Goal: Task Accomplishment & Management: Use online tool/utility

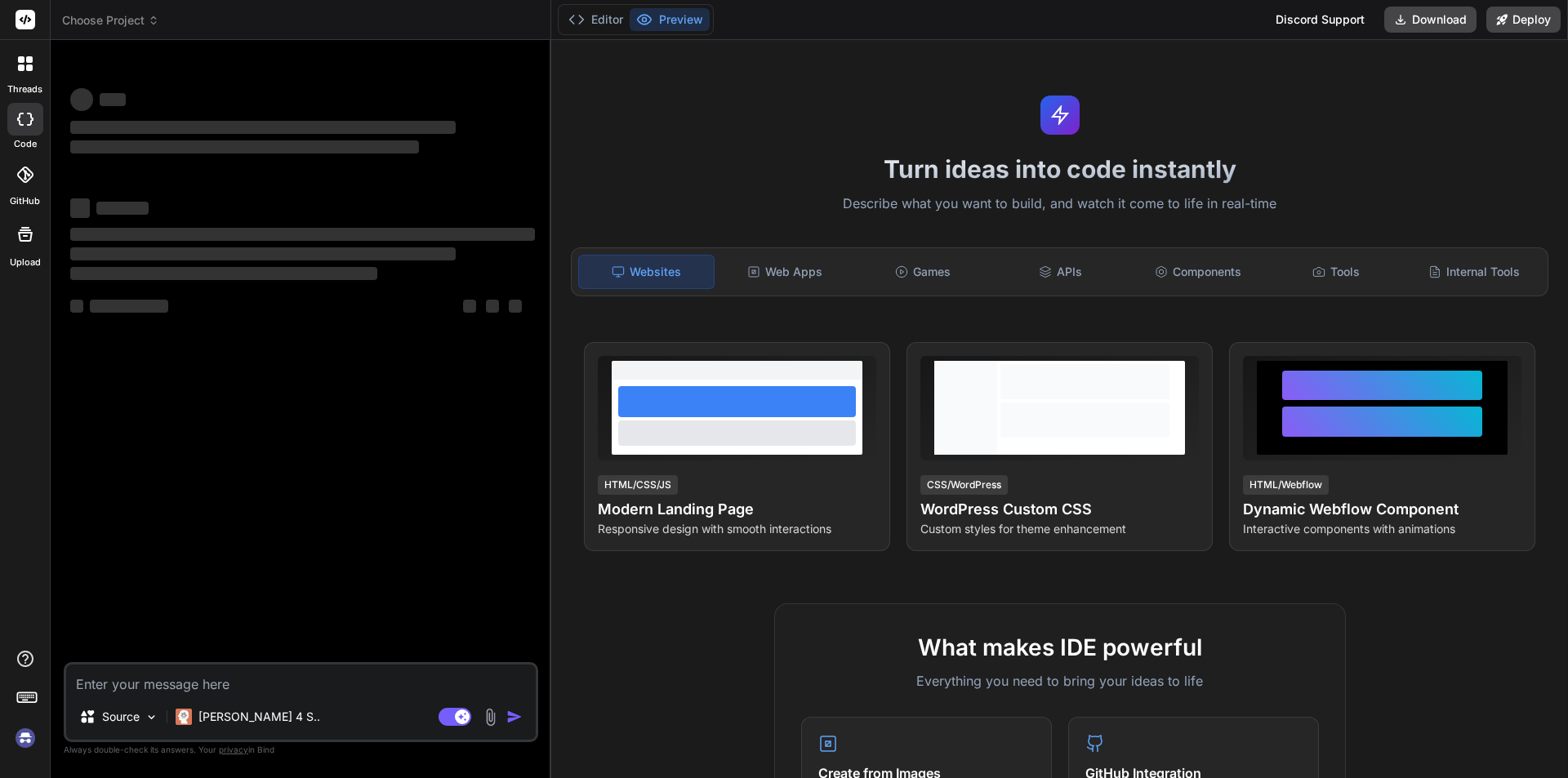
click at [31, 741] on img at bounding box center [25, 737] width 27 height 27
type textarea "x"
click at [27, 57] on icon at bounding box center [29, 60] width 7 height 7
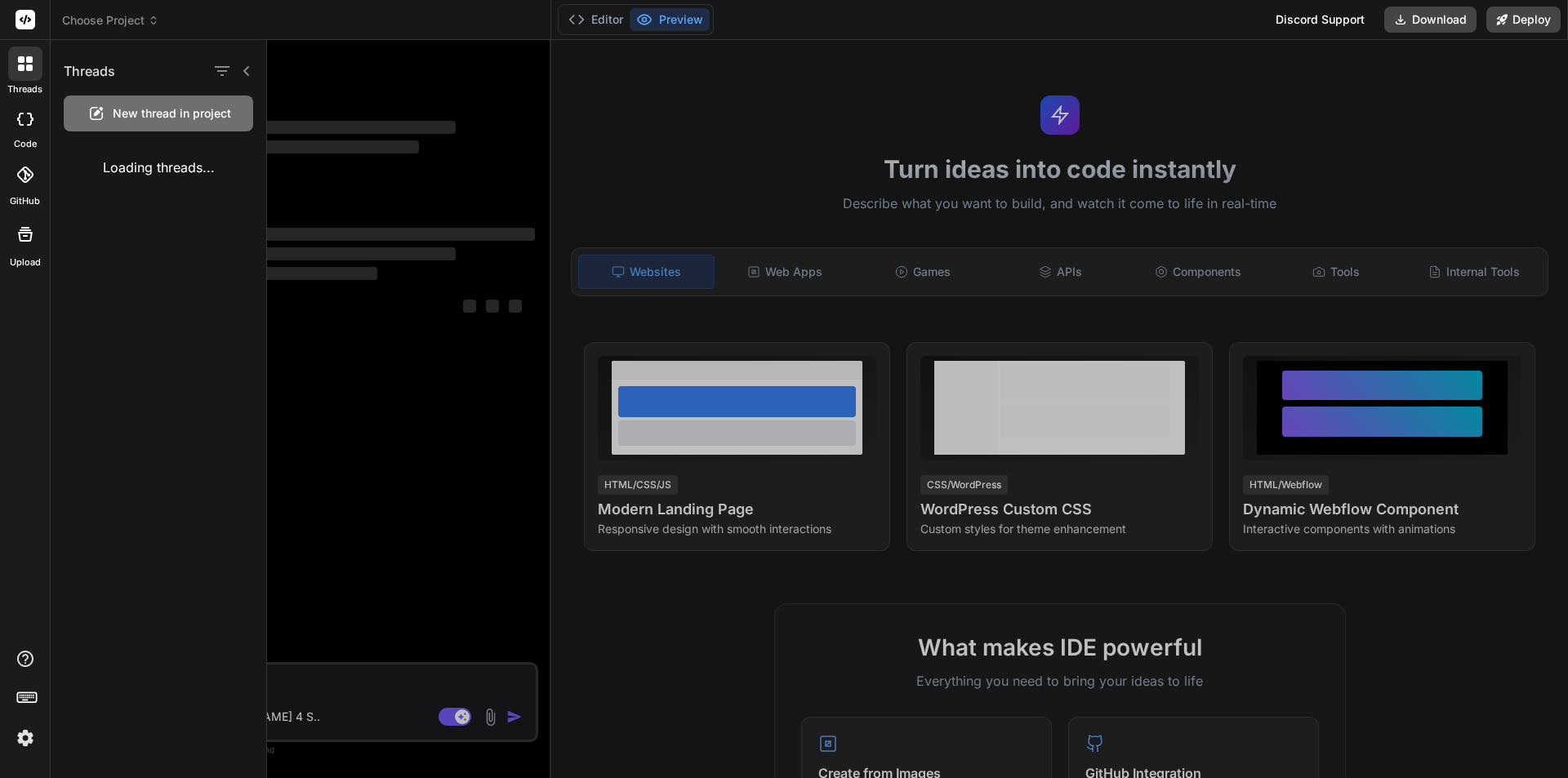
click at [396, 104] on div at bounding box center [917, 409] width 1301 height 738
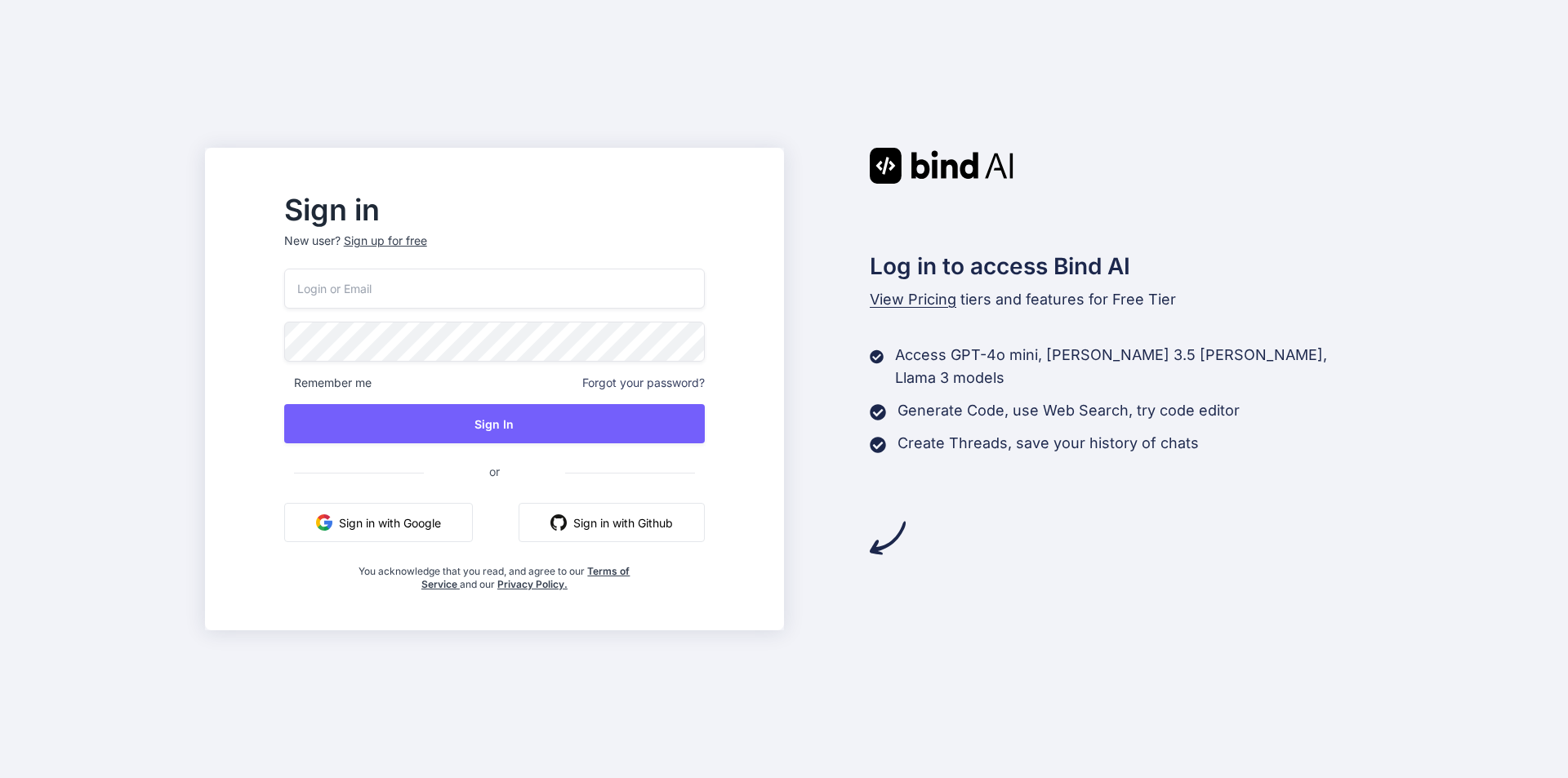
click at [449, 294] on input "email" at bounding box center [494, 289] width 420 height 40
paste input "[EMAIL_ADDRESS][DOMAIN_NAME]"
type input "[EMAIL_ADDRESS][DOMAIN_NAME]"
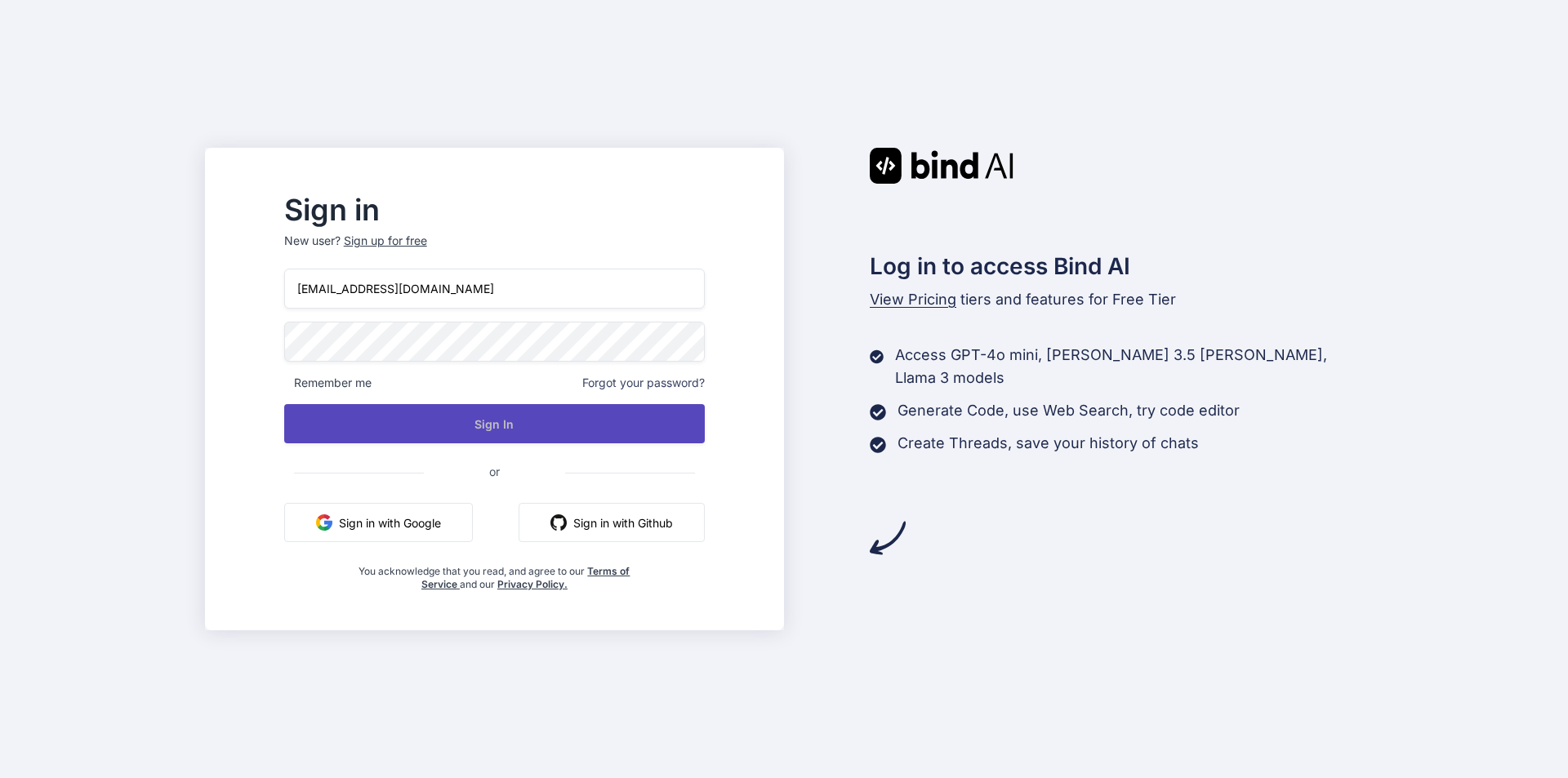
click at [528, 435] on button "Sign In" at bounding box center [494, 424] width 420 height 39
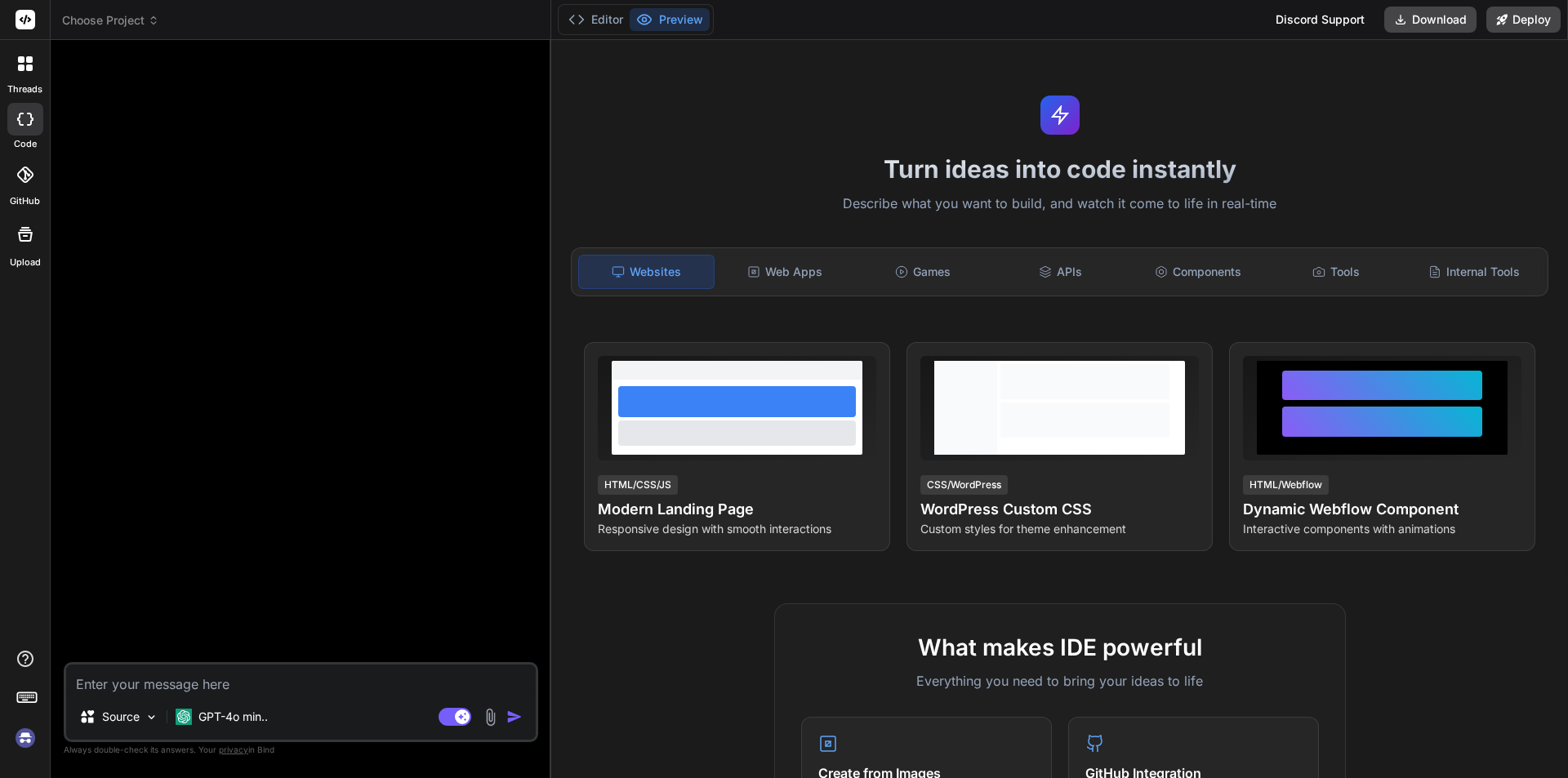
click at [32, 67] on div at bounding box center [25, 63] width 34 height 34
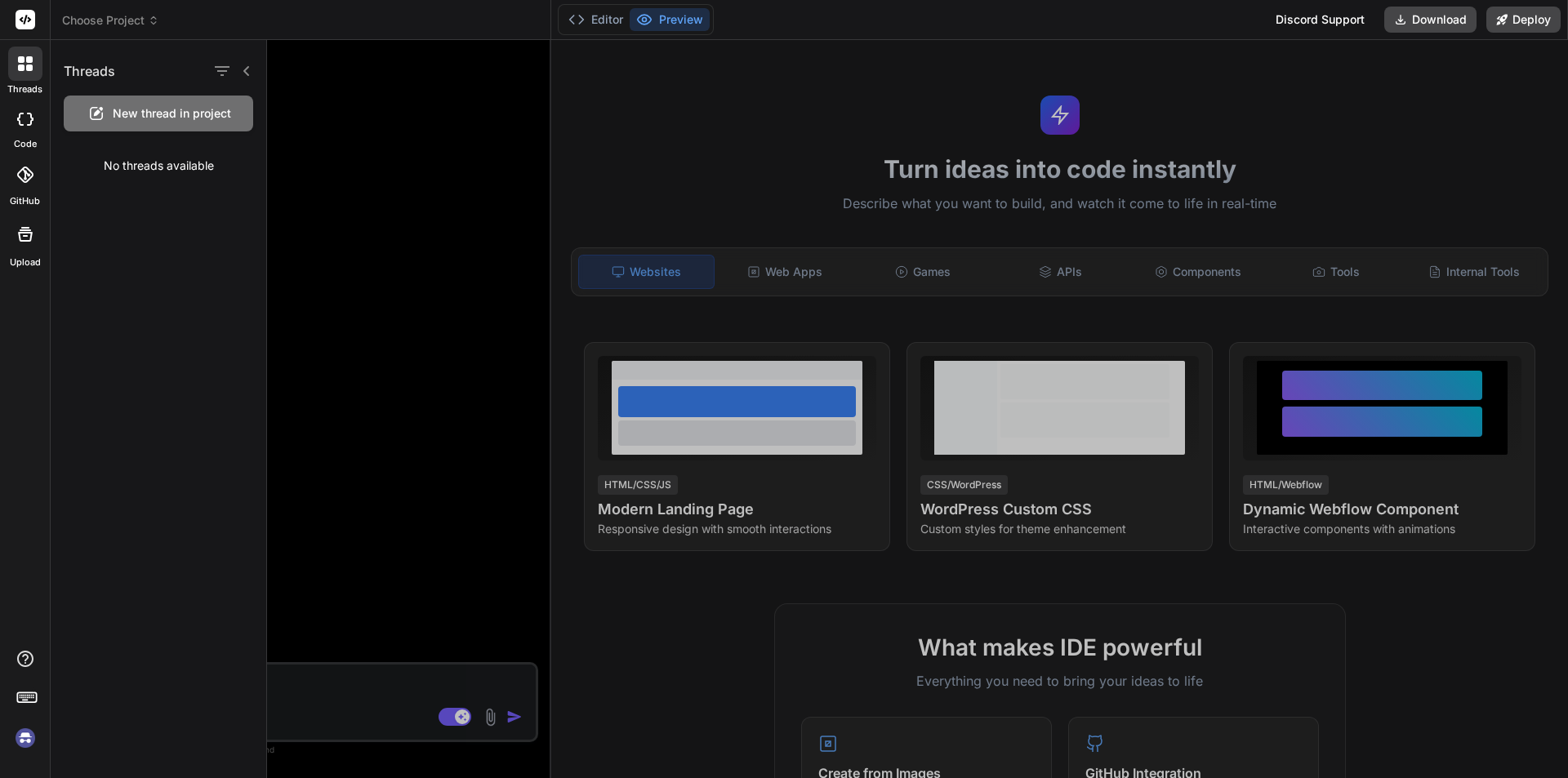
click at [408, 126] on div at bounding box center [917, 409] width 1301 height 738
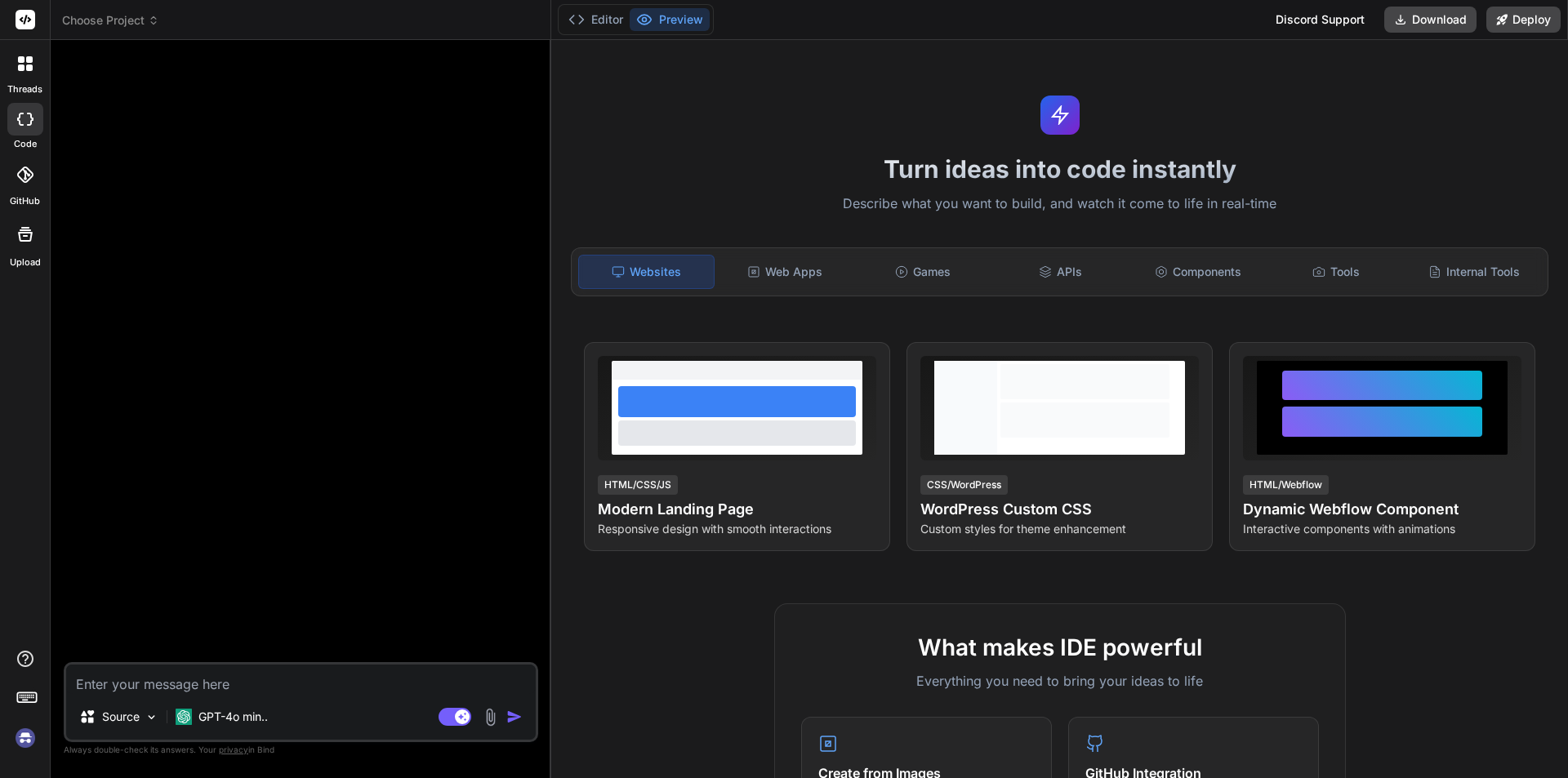
click at [26, 735] on img at bounding box center [25, 737] width 27 height 27
click at [587, 19] on button "Editor" at bounding box center [595, 19] width 67 height 22
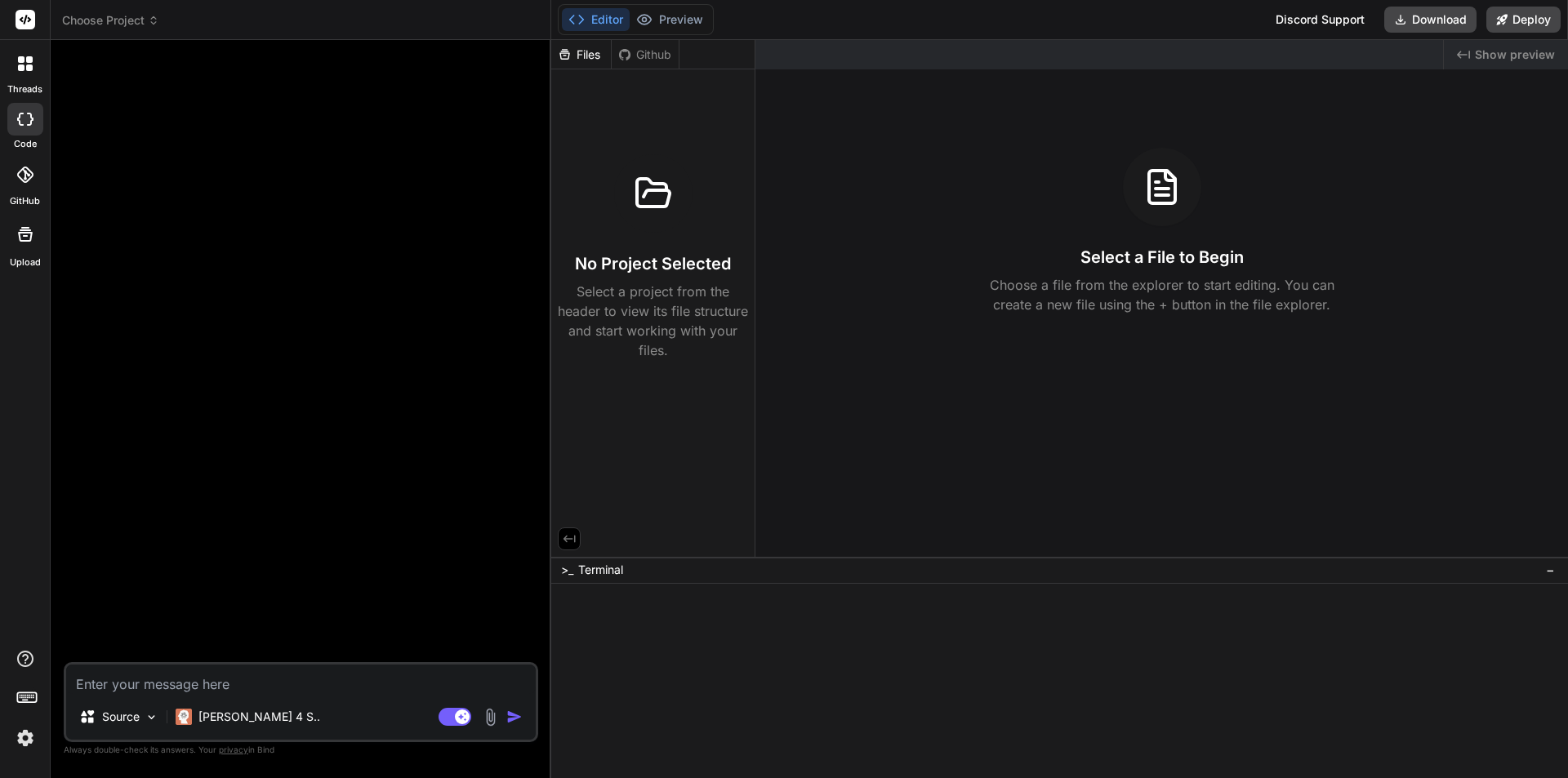
click at [21, 60] on icon at bounding box center [22, 60] width 7 height 7
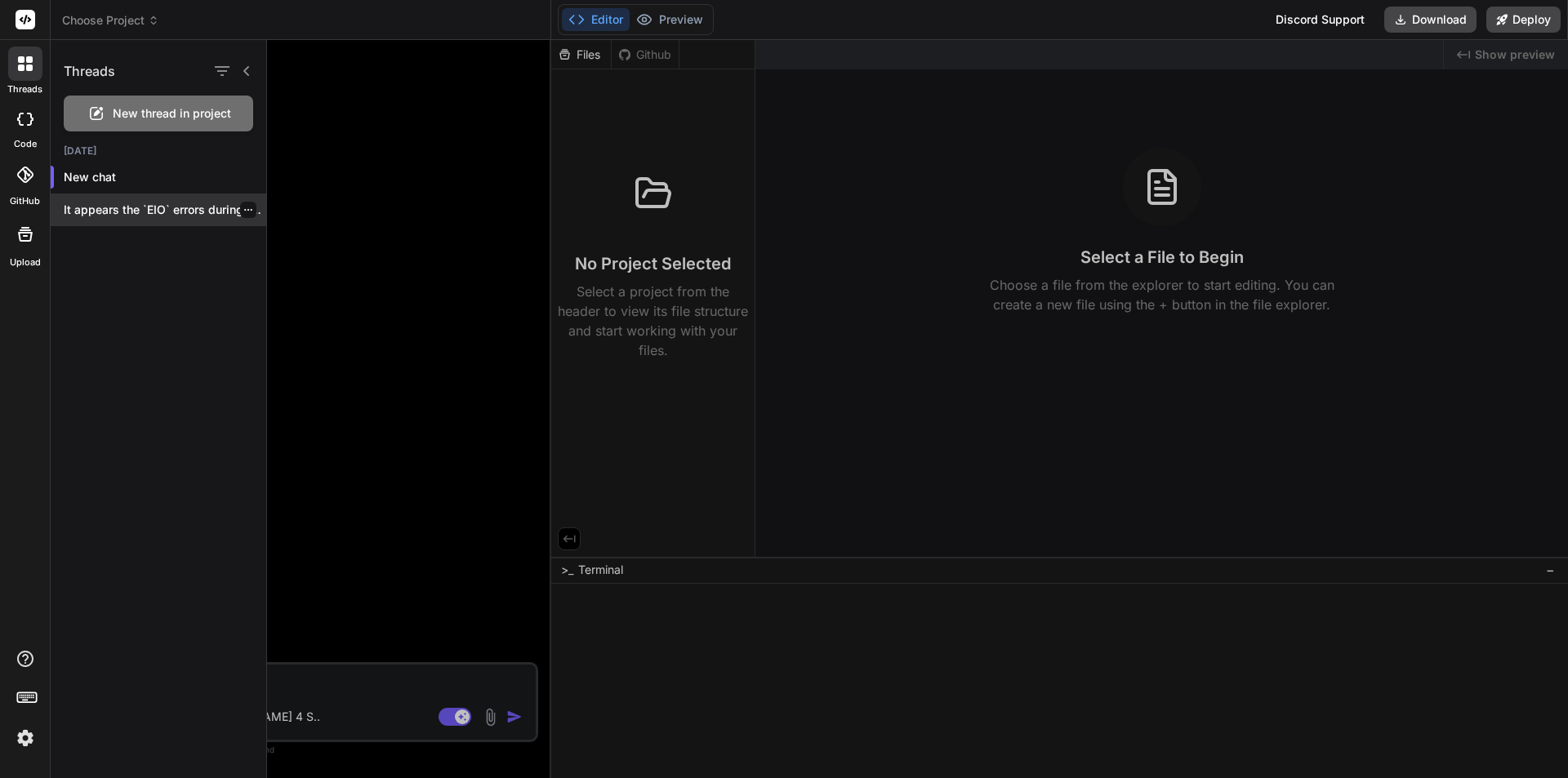
click at [164, 207] on p "It appears the `EIO` errors during `npm..." at bounding box center [165, 210] width 202 height 17
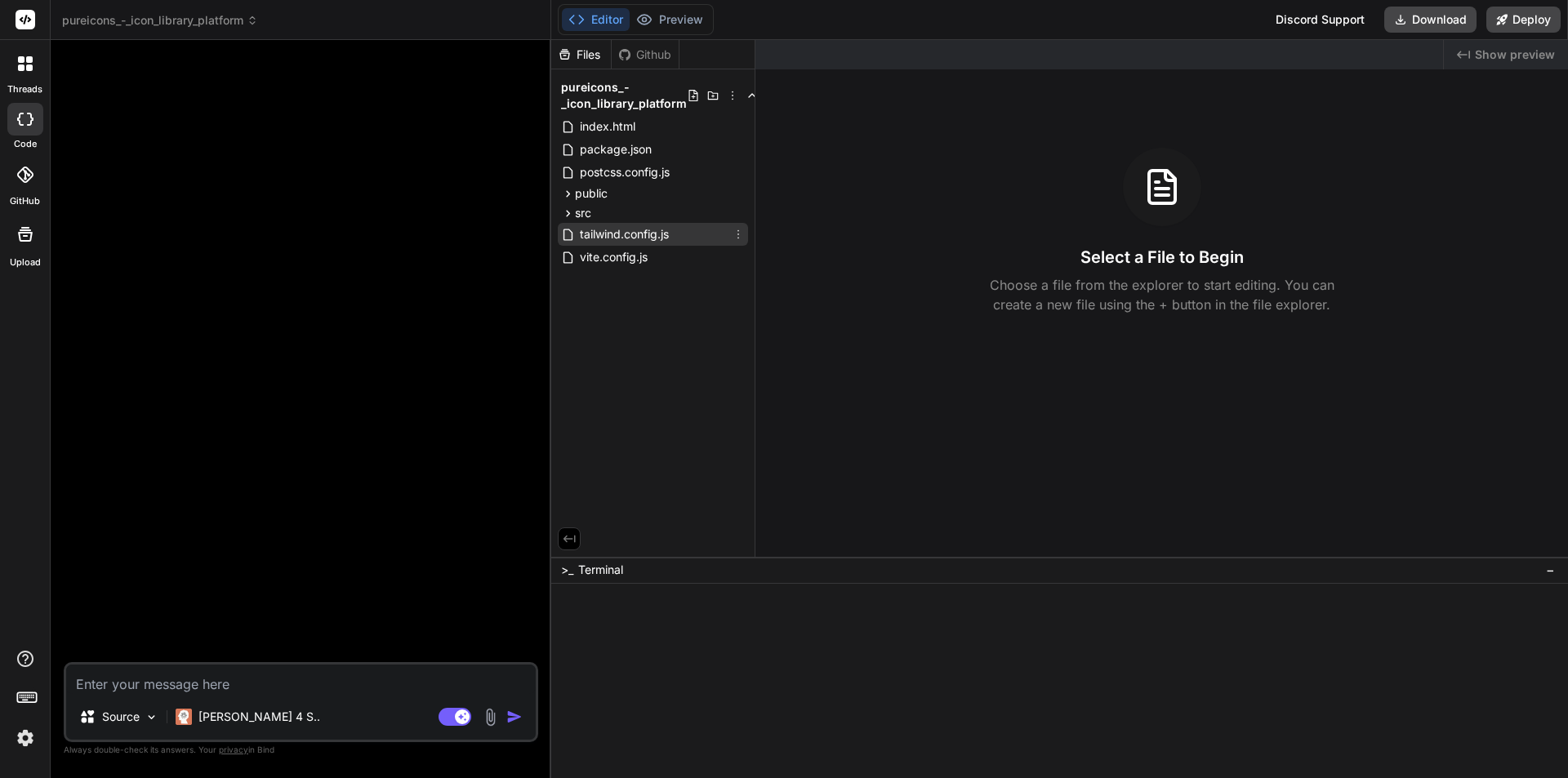
click at [602, 231] on span "tailwind.config.js" at bounding box center [624, 235] width 92 height 20
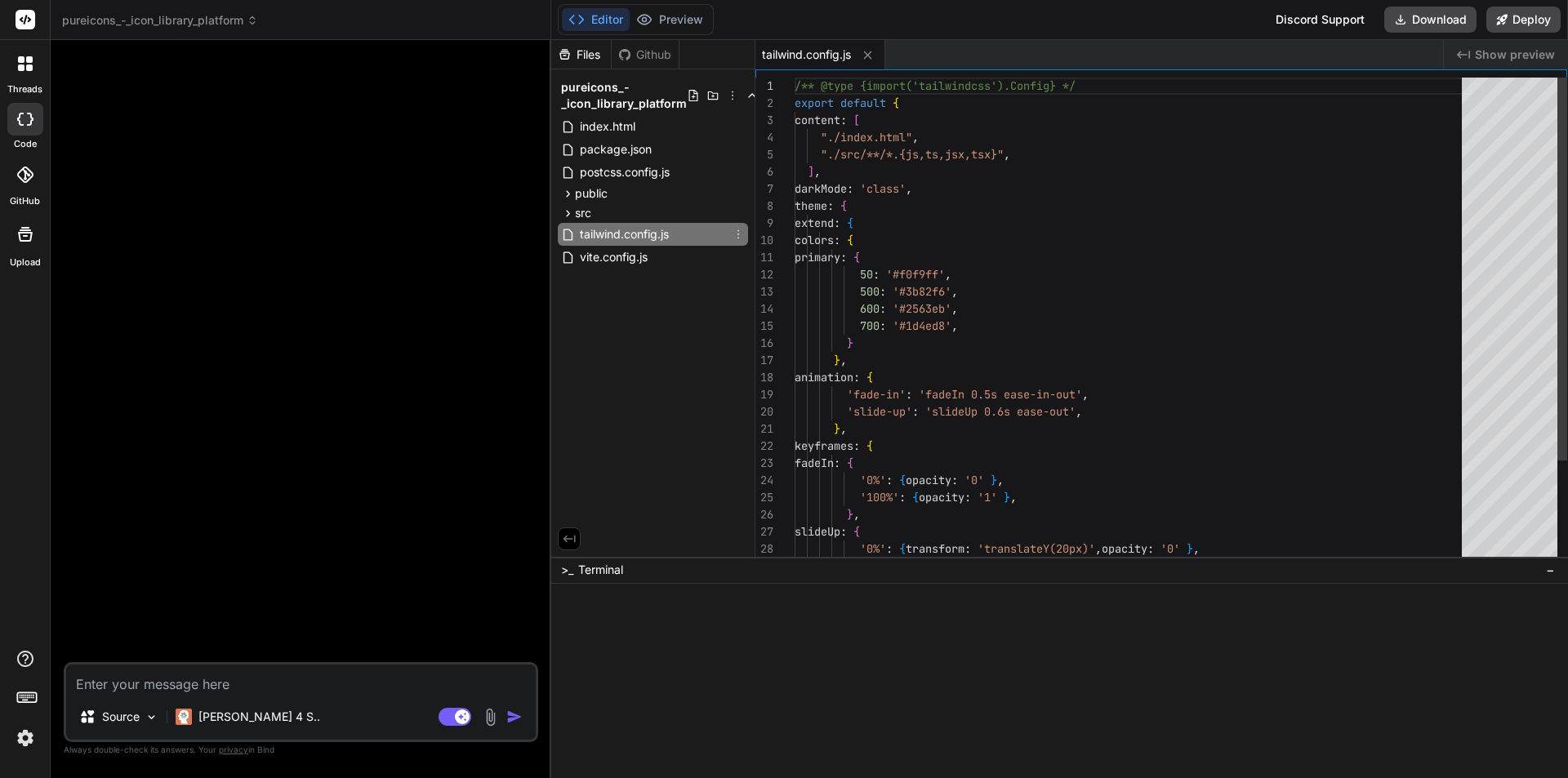
type textarea "x"
click at [204, 331] on div at bounding box center [302, 358] width 471 height 609
click at [230, 23] on span "pureicons_-_icon_library_platform" at bounding box center [160, 21] width 196 height 17
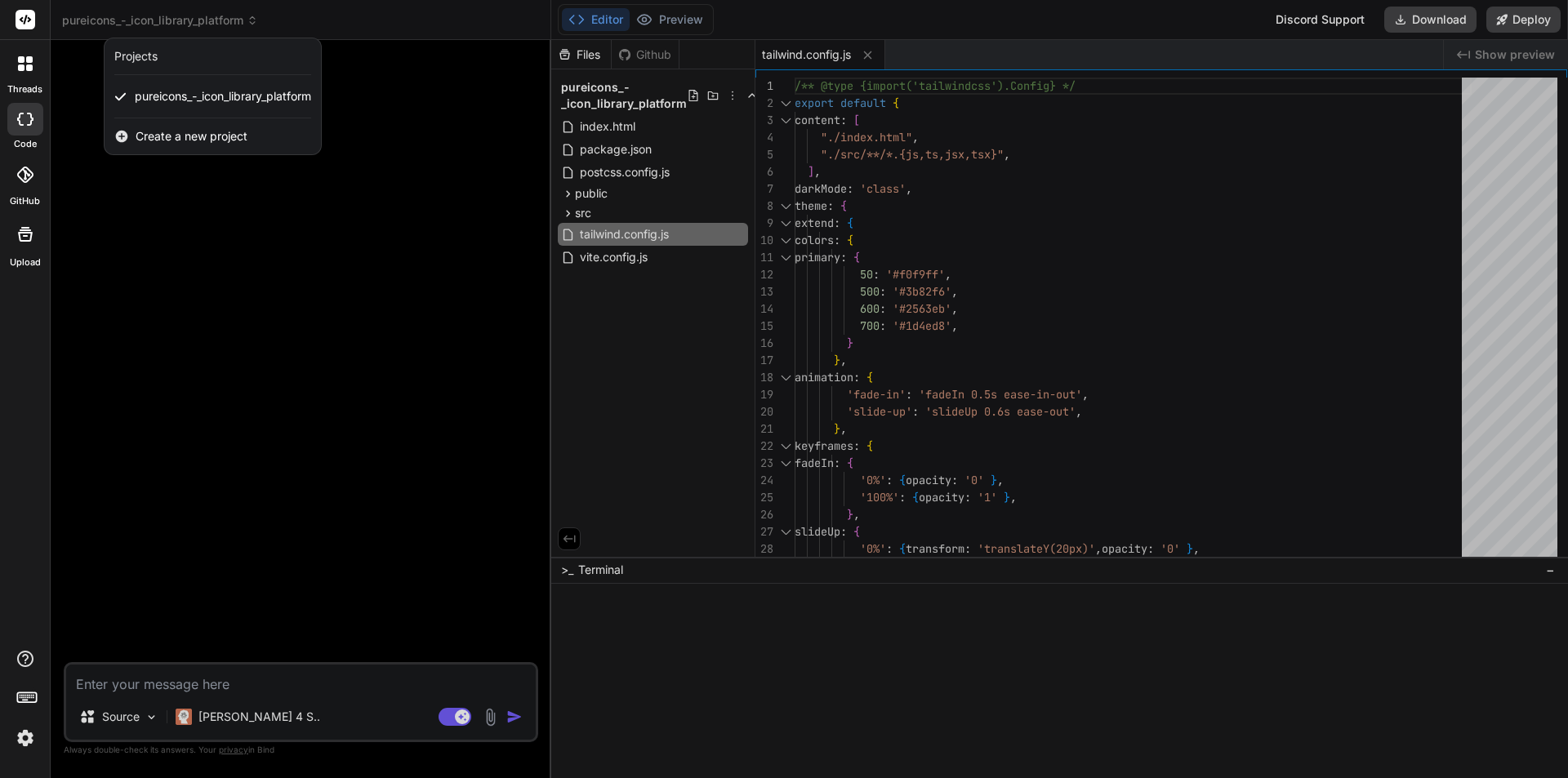
click at [230, 22] on div at bounding box center [784, 389] width 1568 height 778
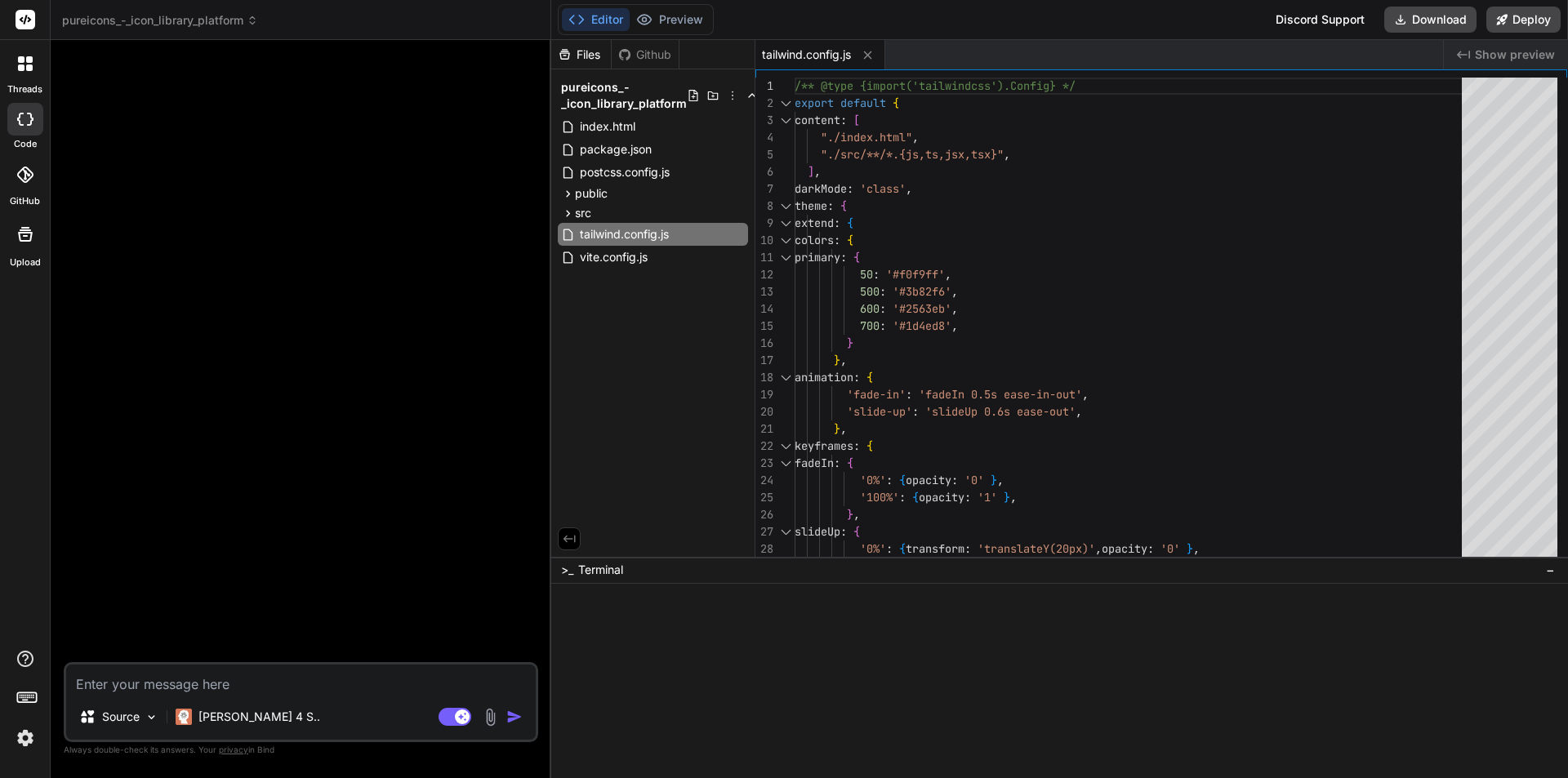
click at [194, 678] on textarea at bounding box center [300, 679] width 469 height 29
type textarea "f"
type textarea "x"
type textarea "fi"
type textarea "x"
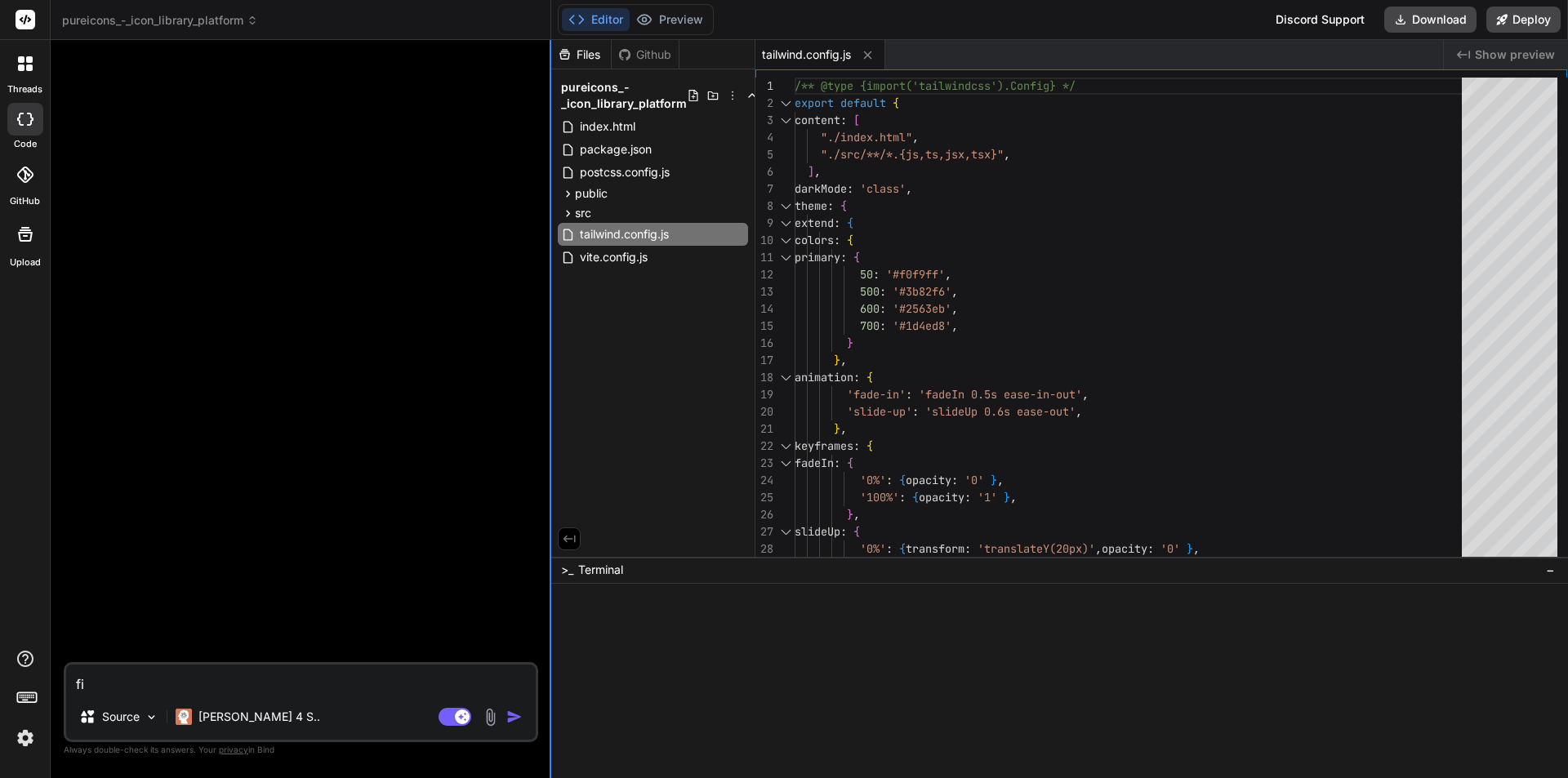
type textarea "fix"
type textarea "x"
type textarea "fix"
type textarea "x"
type textarea "fix t"
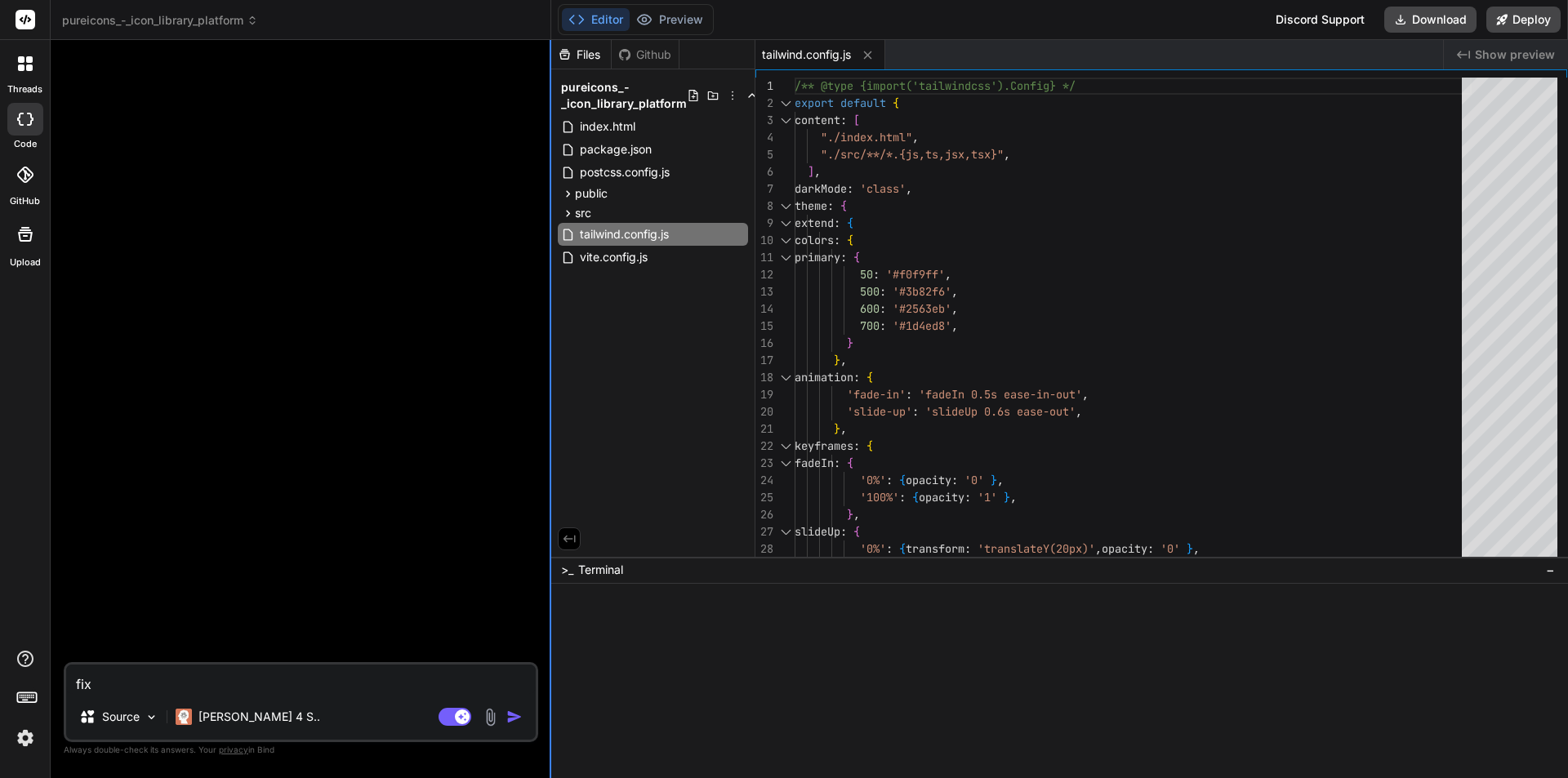
type textarea "x"
type textarea "fix th"
type textarea "x"
type textarea "fix the"
type textarea "x"
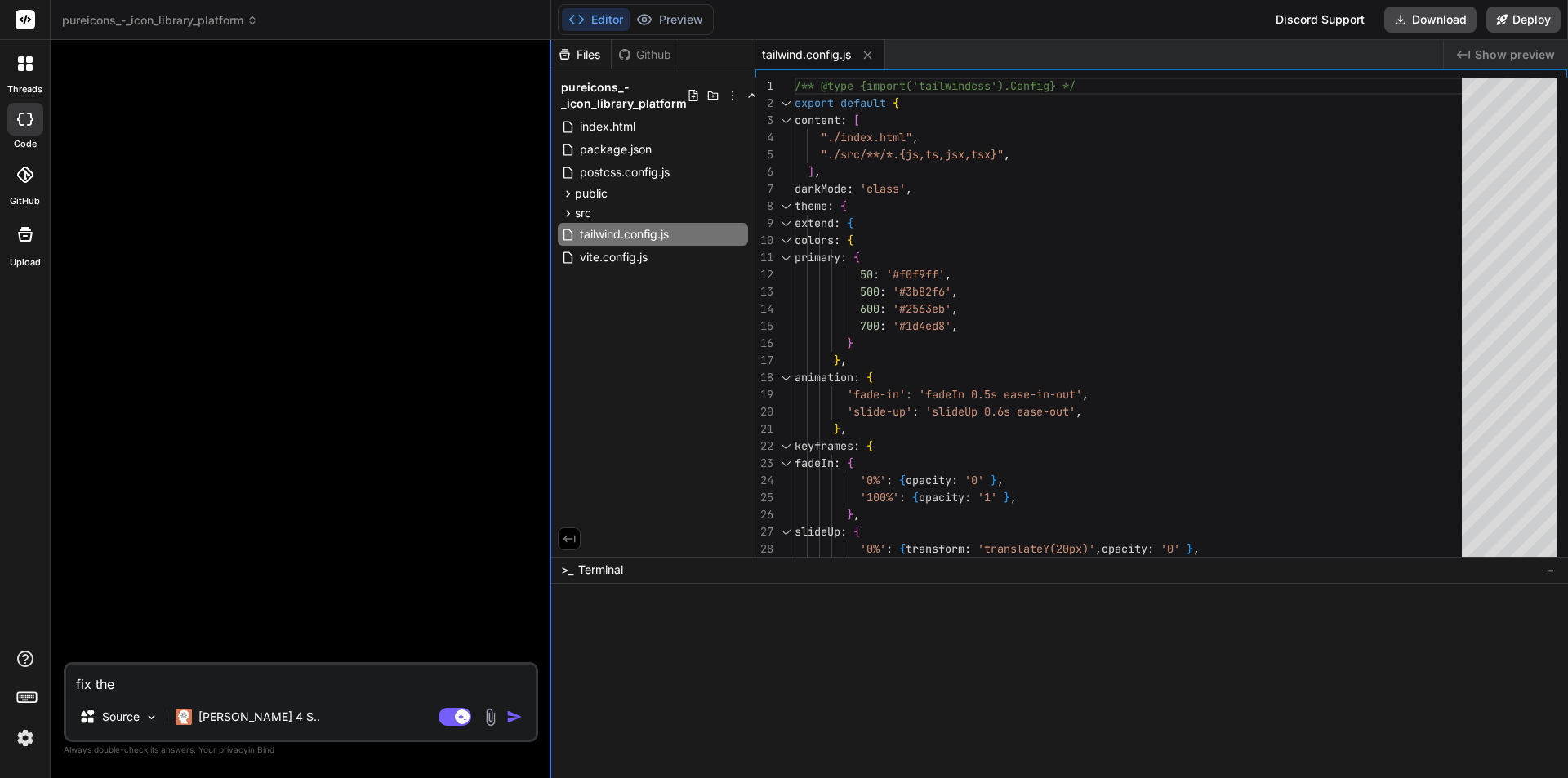
type textarea "fix the"
type textarea "x"
type textarea "fix the r"
type textarea "x"
type textarea "fix the"
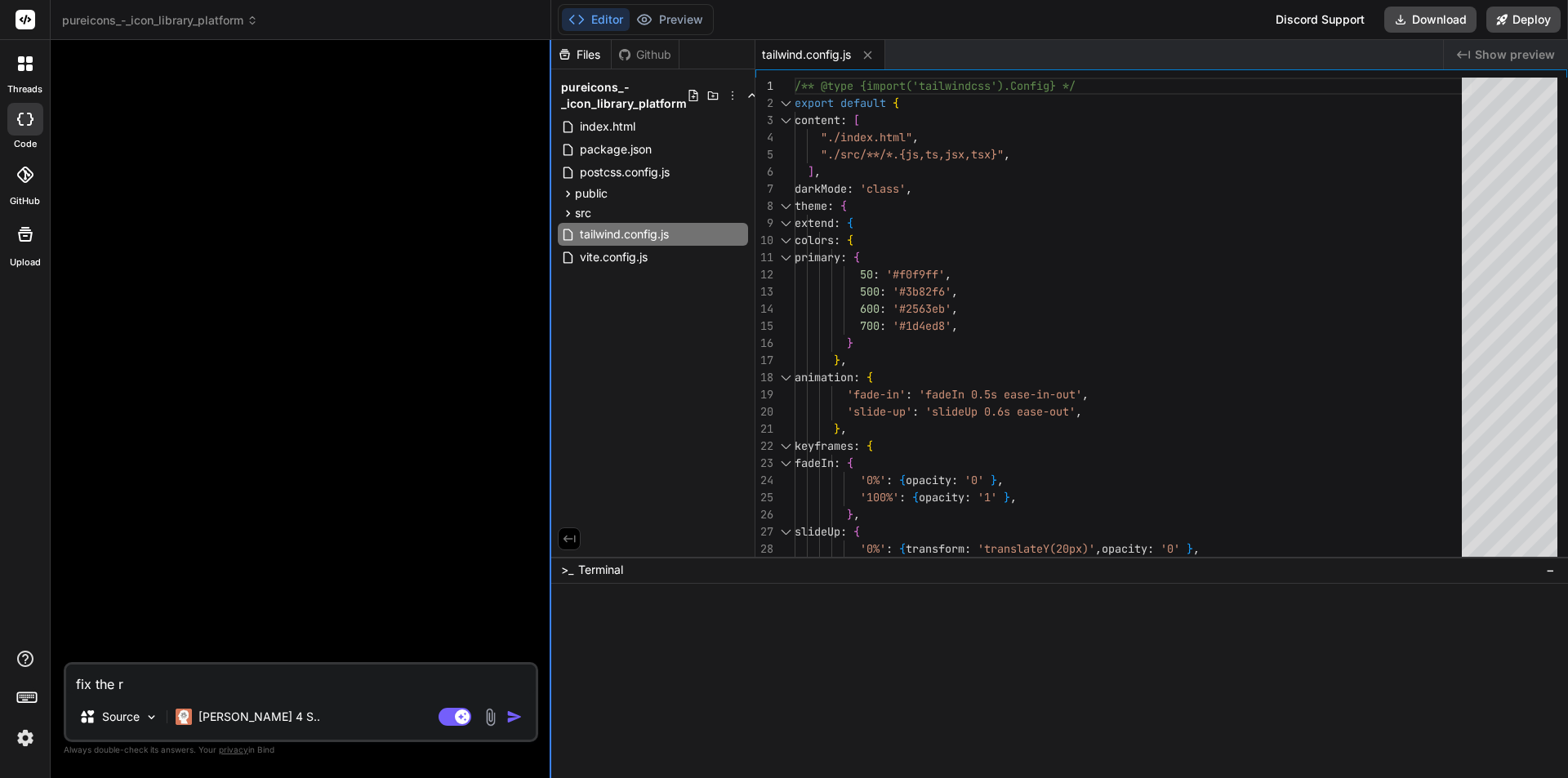
type textarea "x"
type textarea "fix the e"
type textarea "x"
type textarea "fix the er"
type textarea "x"
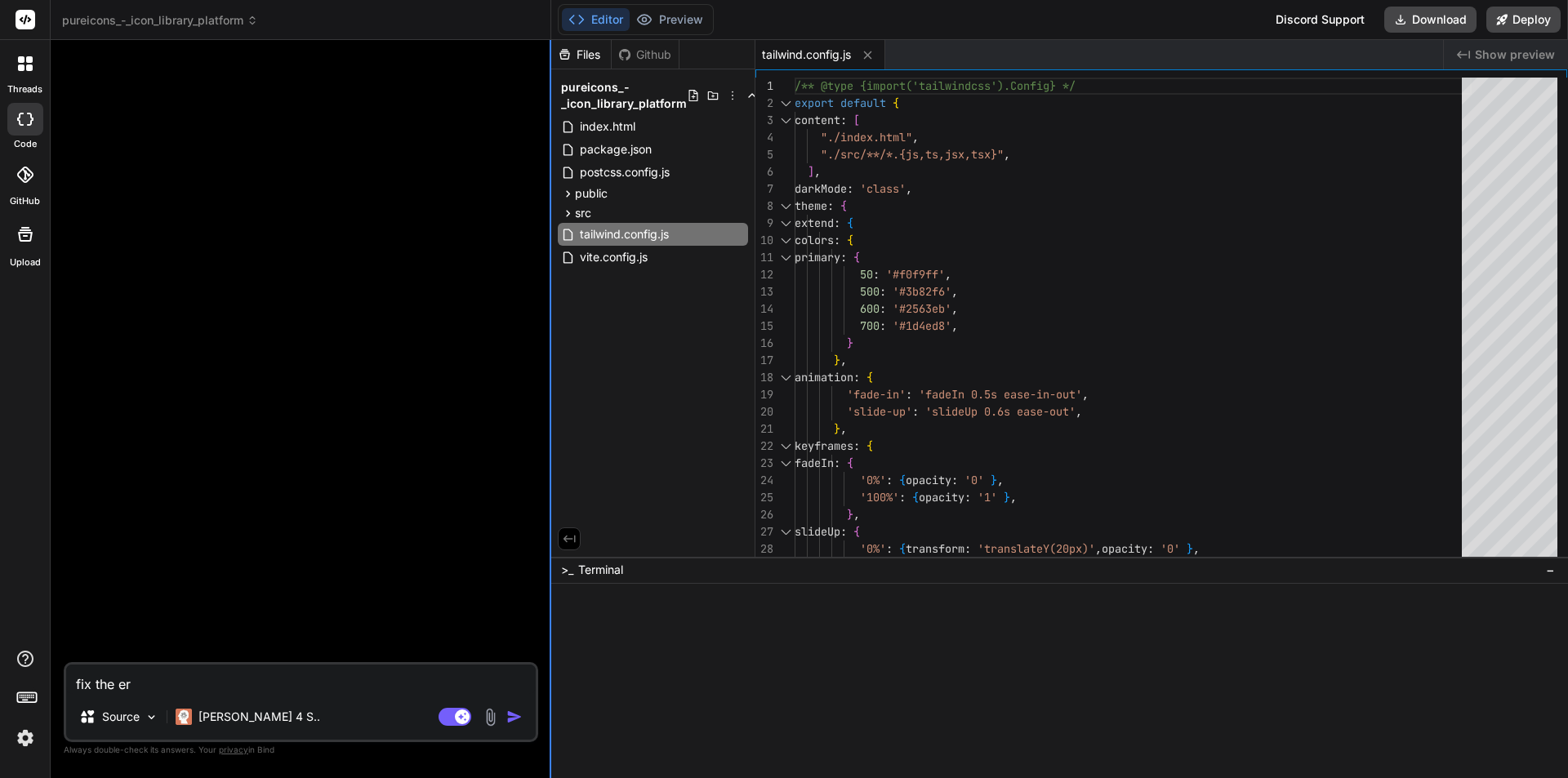
type textarea "fix the err"
type textarea "x"
type textarea "fix the erro"
type textarea "x"
type textarea "fix the error"
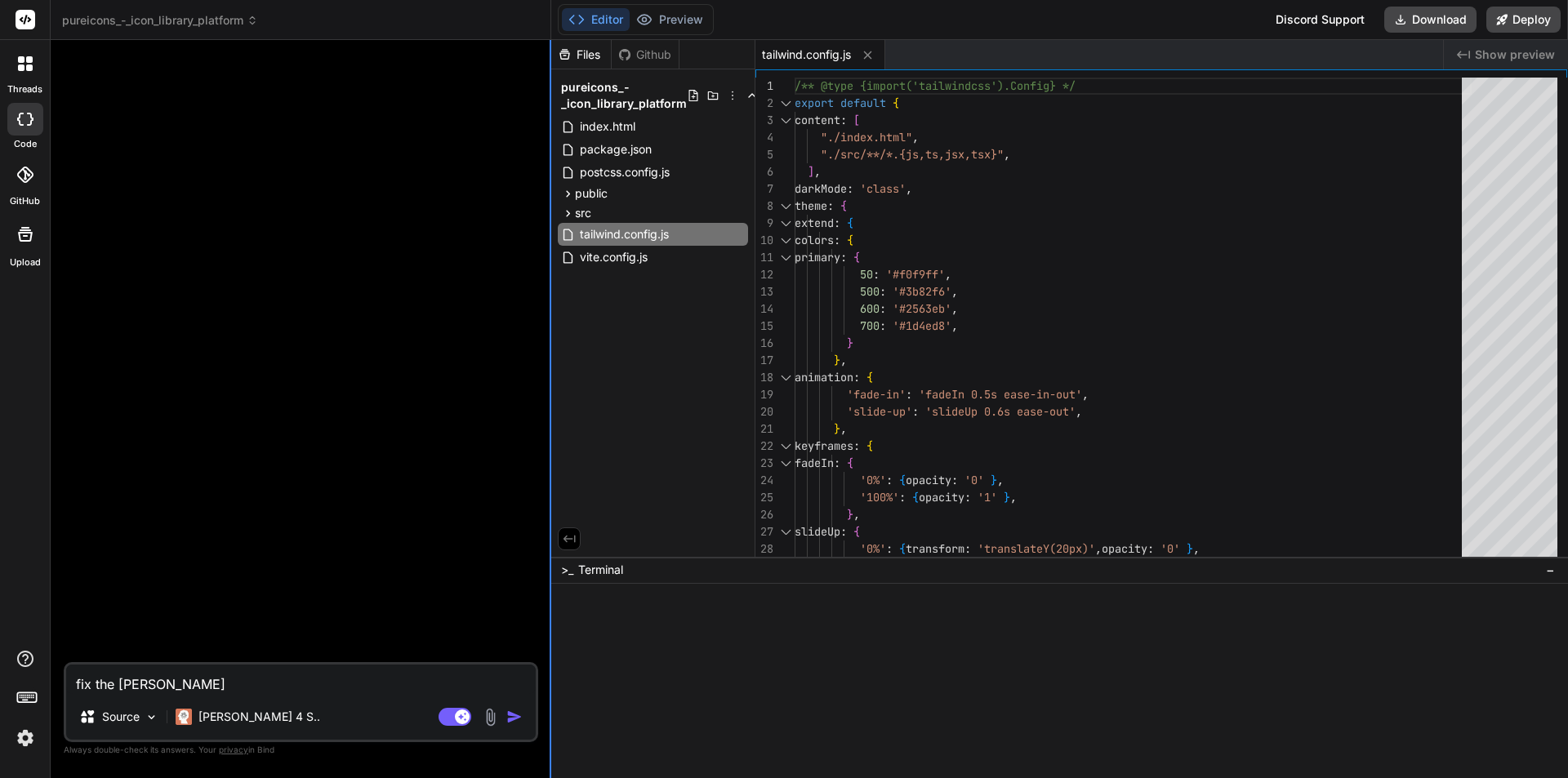
type textarea "x"
type textarea "fix the error"
click at [520, 716] on img "button" at bounding box center [514, 717] width 17 height 17
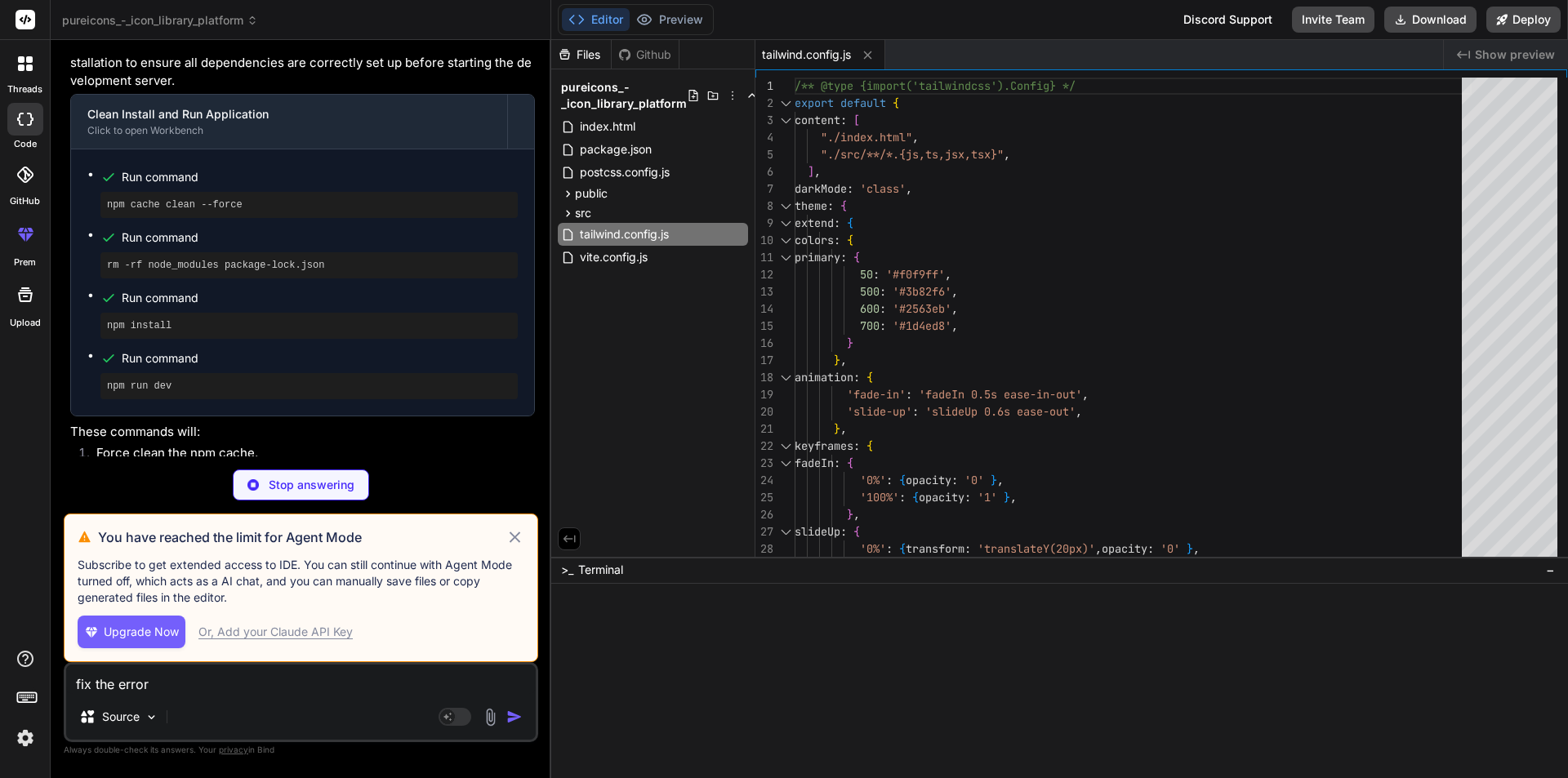
scroll to position [1861, 0]
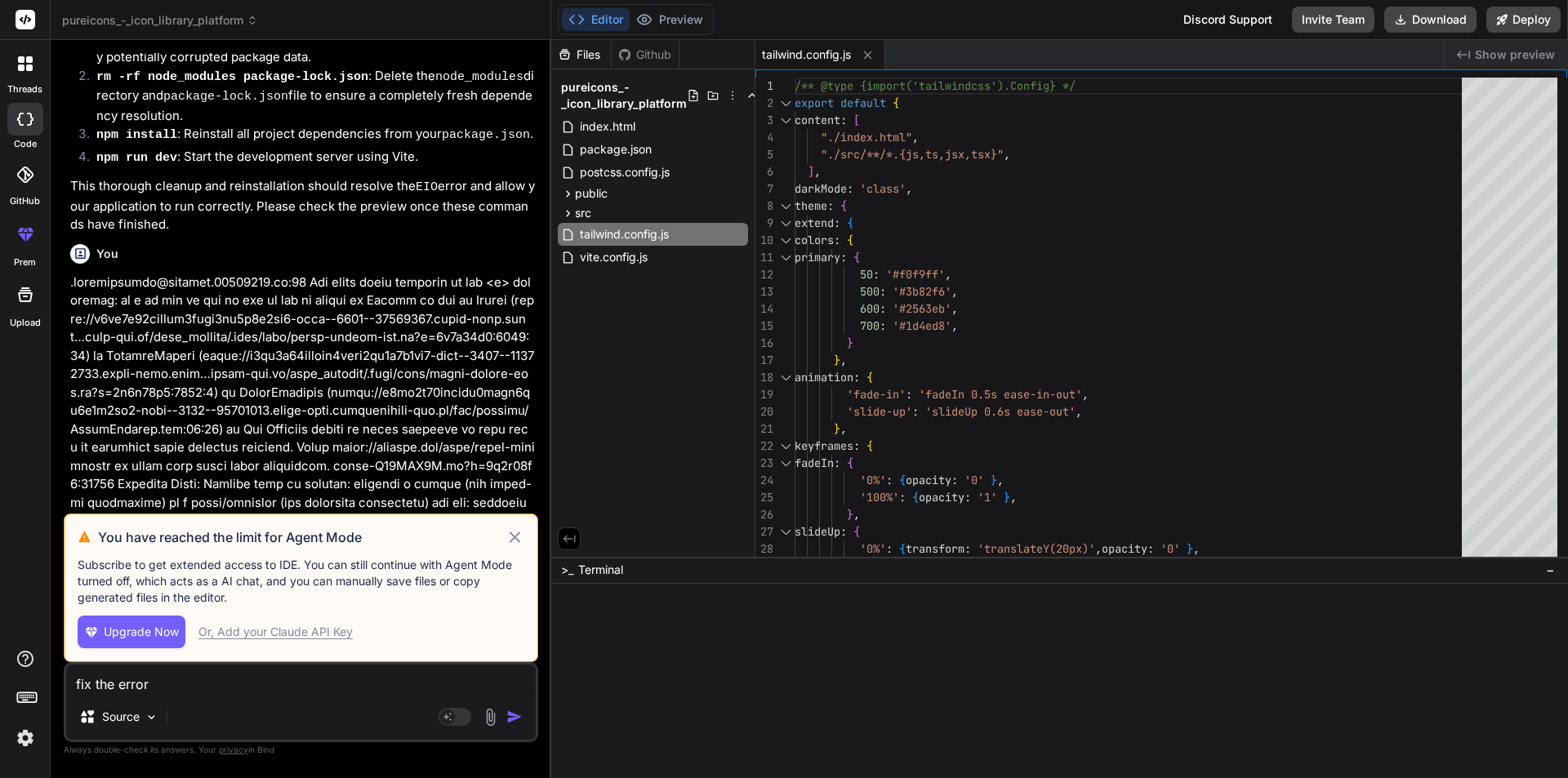
type textarea "x"
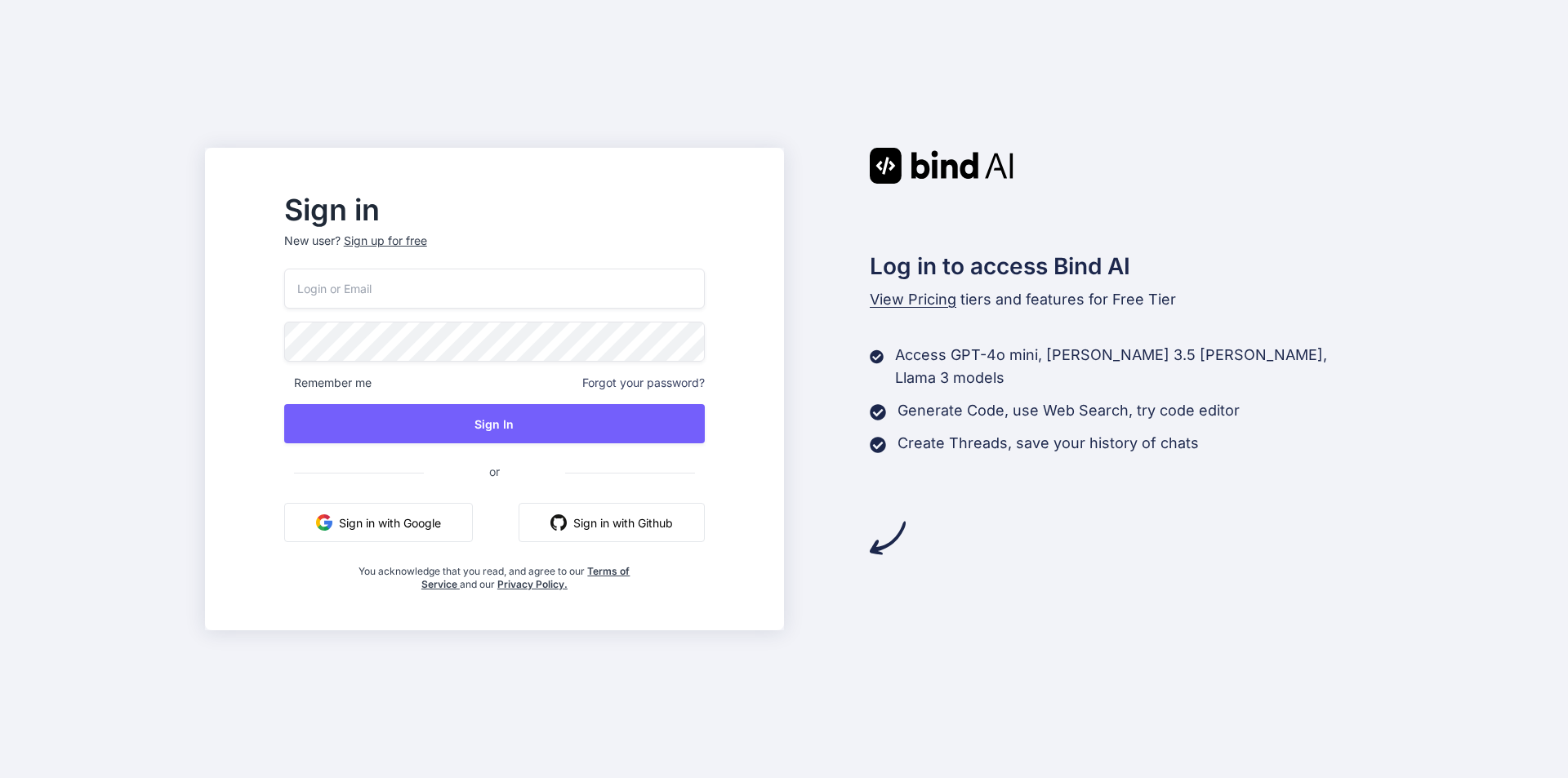
click at [525, 295] on input "email" at bounding box center [494, 289] width 420 height 40
paste input "[EMAIL_ADDRESS][DOMAIN_NAME]"
type input "[EMAIL_ADDRESS][DOMAIN_NAME]"
click at [489, 446] on div "[EMAIL_ADDRESS][DOMAIN_NAME] Remember me Forgot your password? Sign In or Sign …" at bounding box center [494, 430] width 420 height 323
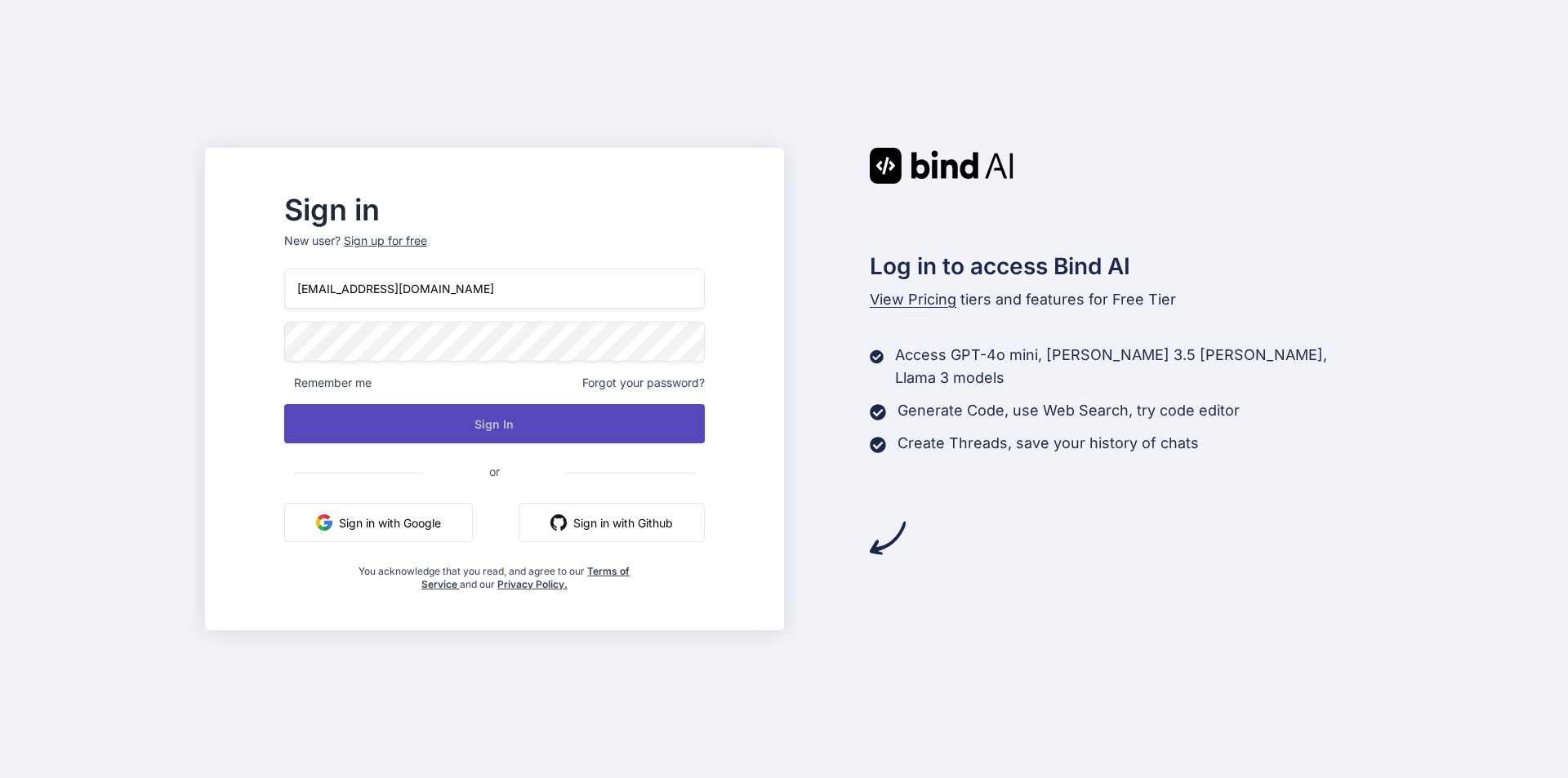
click at [506, 429] on button "Sign In" at bounding box center [494, 424] width 420 height 39
